Goal: Task Accomplishment & Management: Use online tool/utility

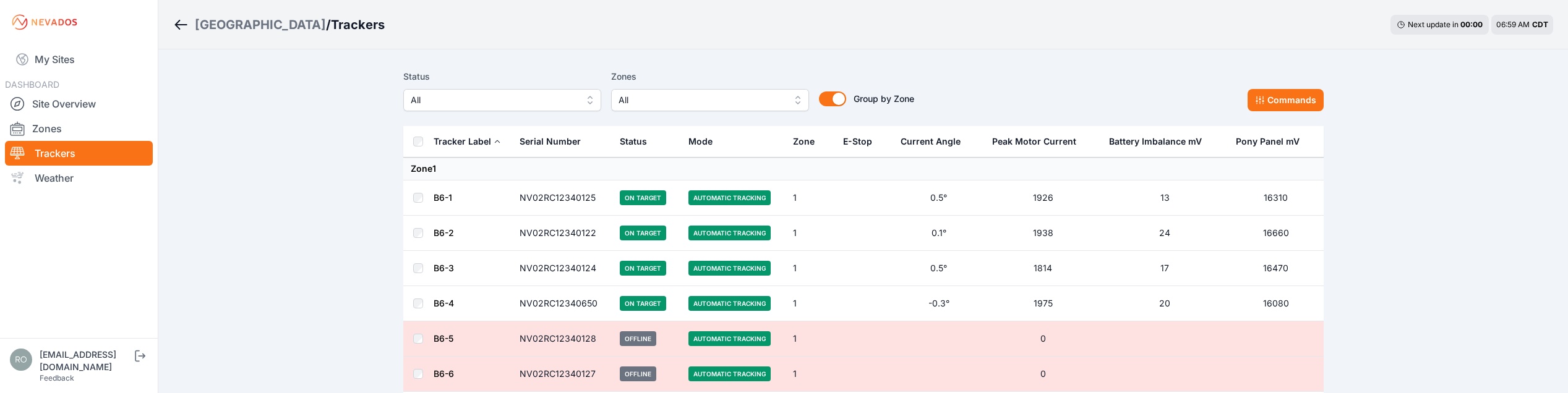
click at [734, 101] on span "All" at bounding box center [701, 100] width 165 height 15
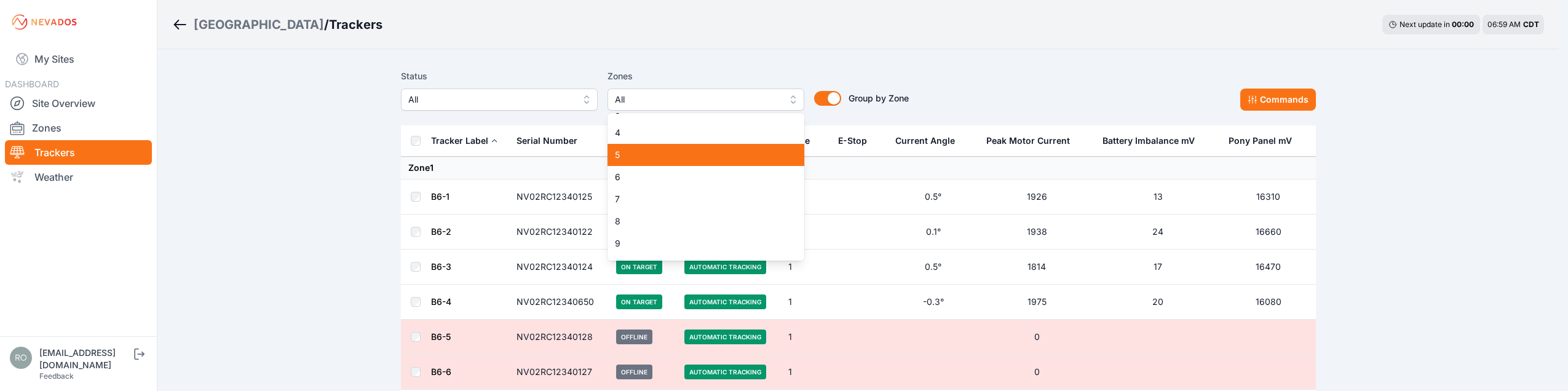
scroll to position [61, 0]
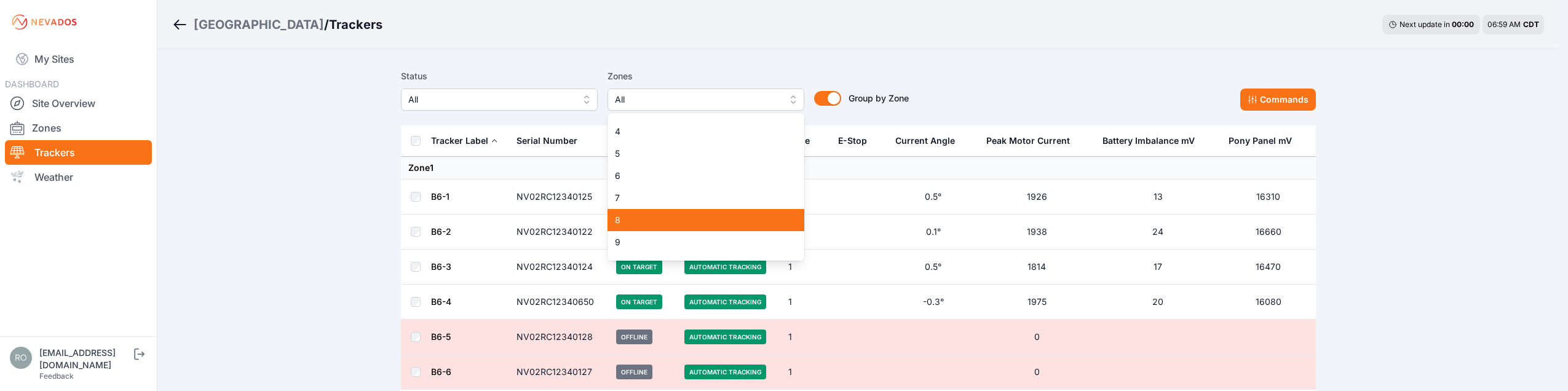
click at [645, 217] on span "8" at bounding box center [698, 220] width 167 height 12
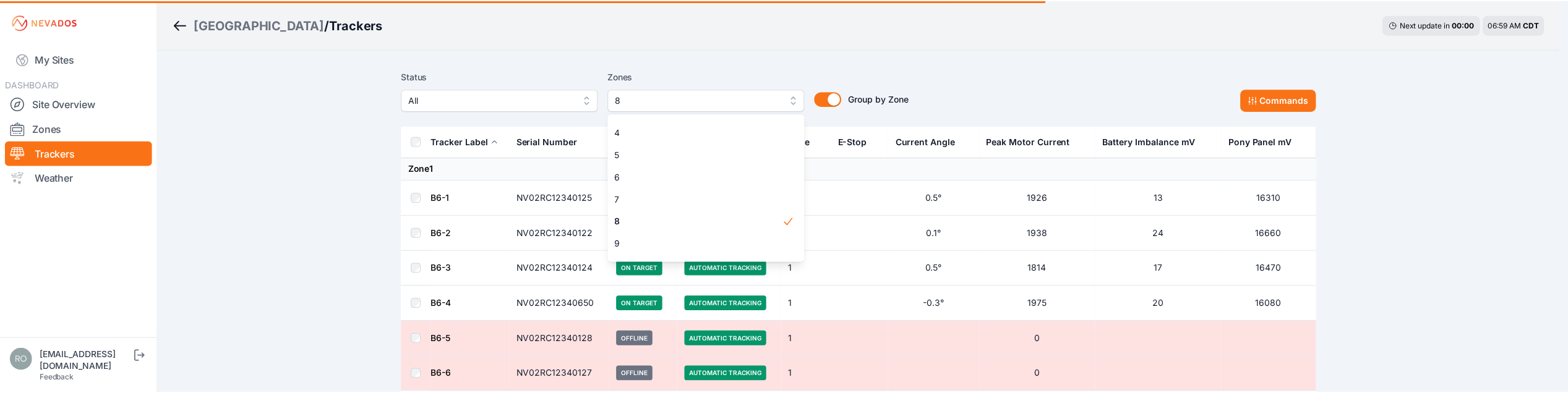
scroll to position [190, 0]
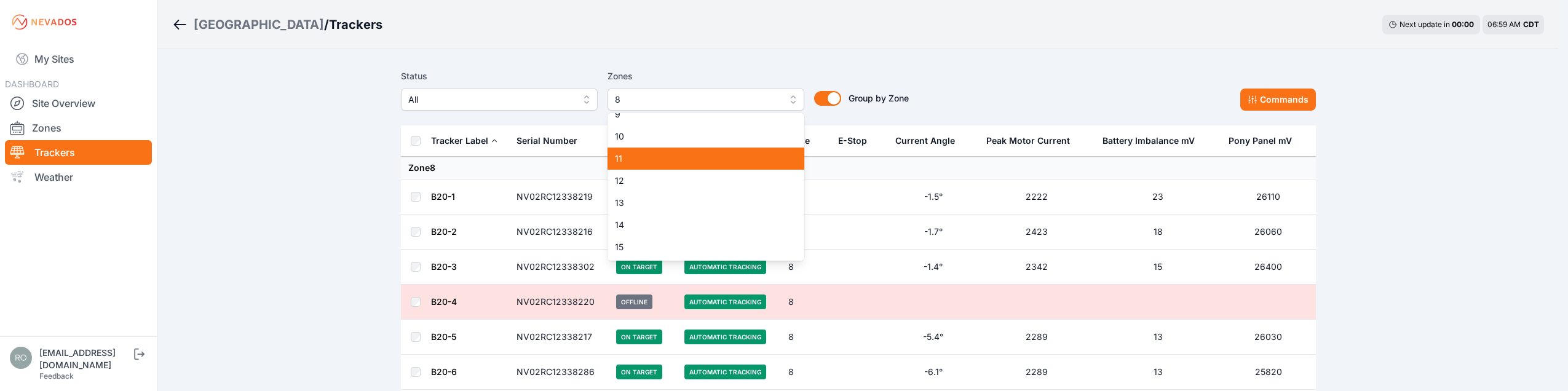
click at [644, 152] on div "11" at bounding box center [706, 159] width 196 height 22
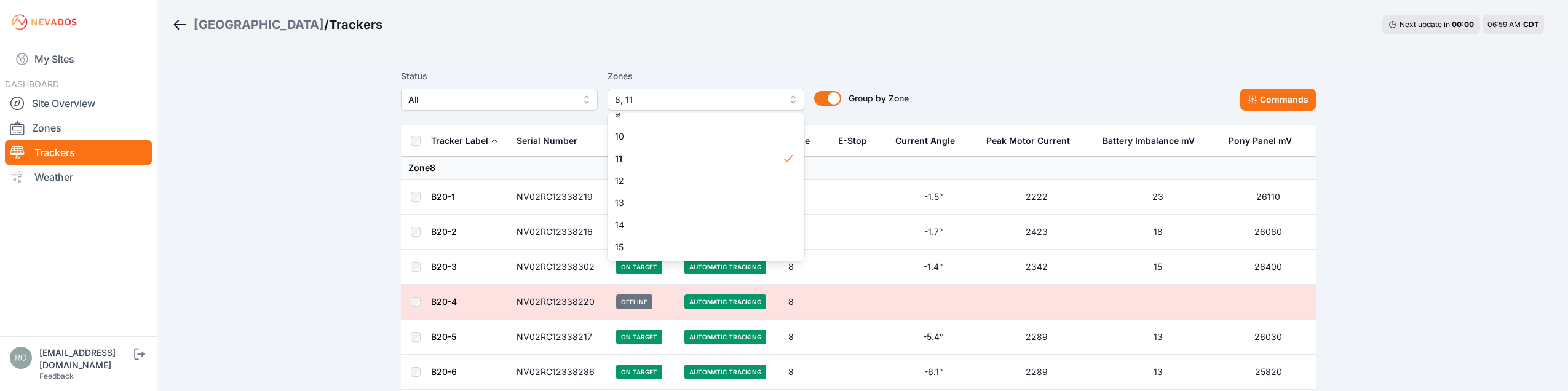
click at [1000, 72] on div "Status All Zones 8, 11 1 2 3 4 5 6 7 8 9 10 11 12 13 14 15 Group by Zone Group …" at bounding box center [858, 89] width 915 height 42
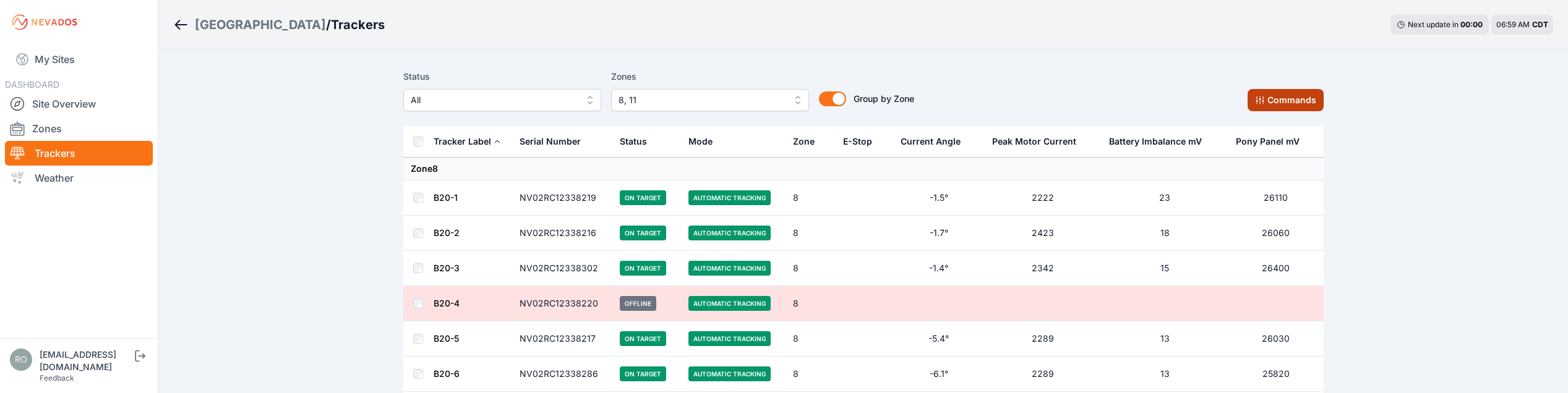
click at [1276, 97] on button "Commands" at bounding box center [1286, 100] width 76 height 22
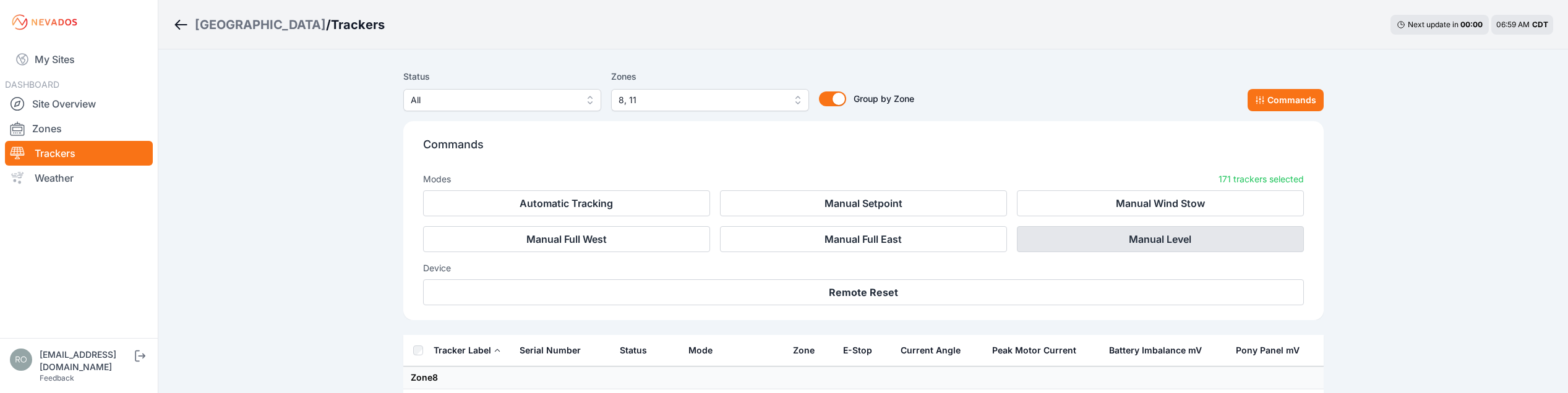
click at [1148, 238] on button "Manual Level" at bounding box center [1160, 239] width 287 height 26
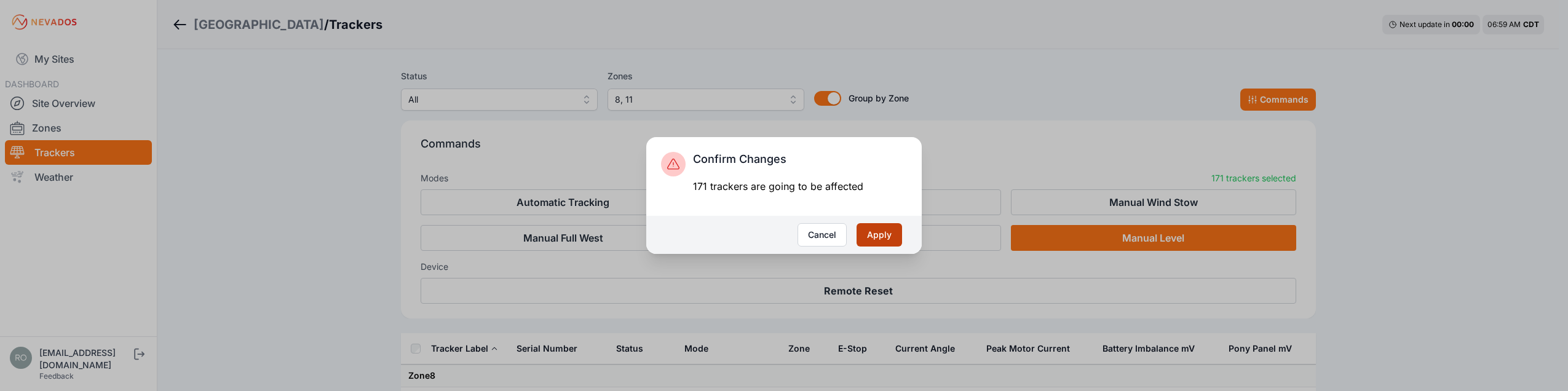
click at [873, 239] on button "Apply" at bounding box center [879, 235] width 46 height 23
